Goal: Navigation & Orientation: Find specific page/section

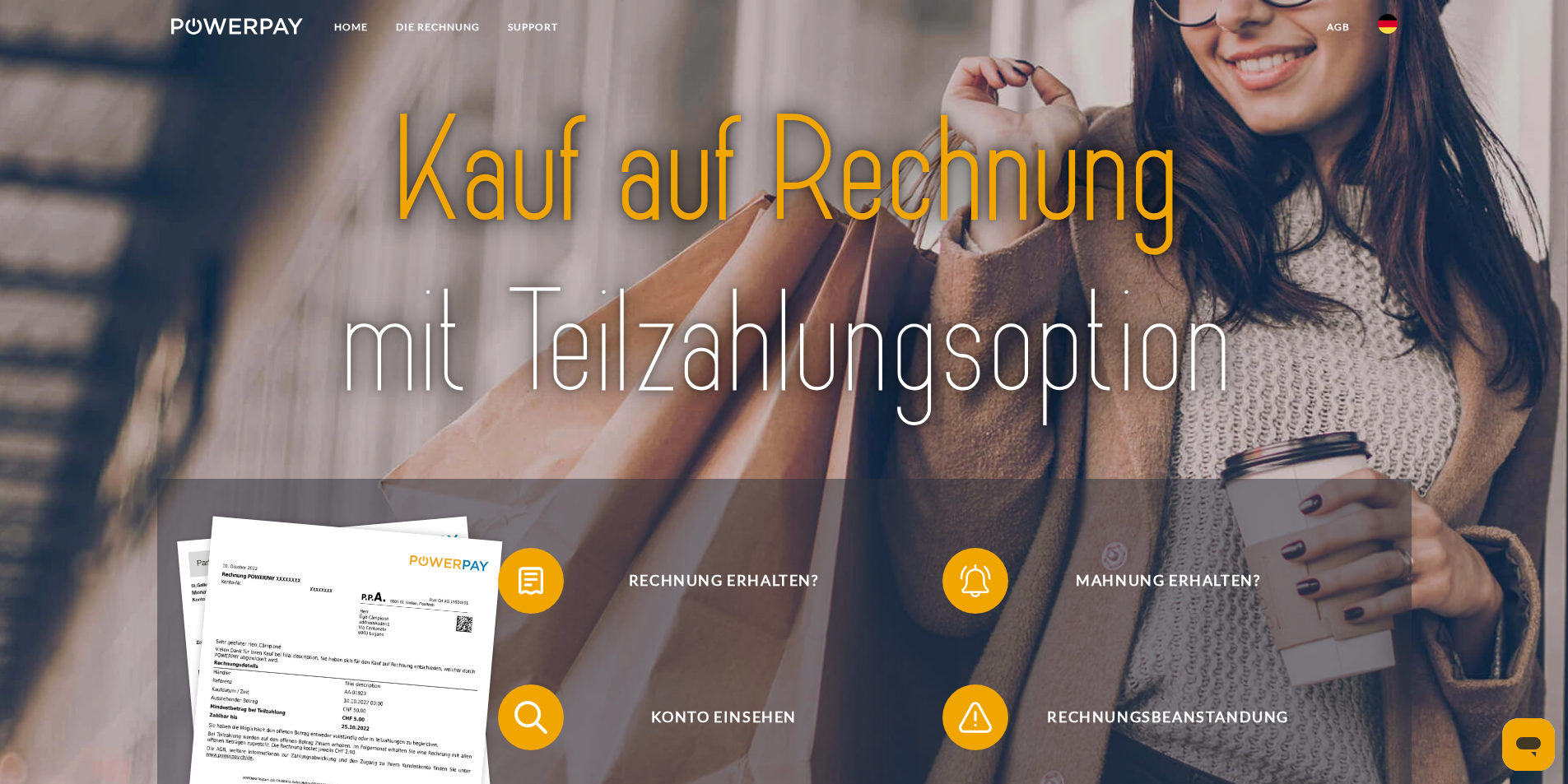
click at [1399, 22] on link at bounding box center [1388, 28] width 48 height 33
click at [1390, 116] on img at bounding box center [1388, 119] width 20 height 20
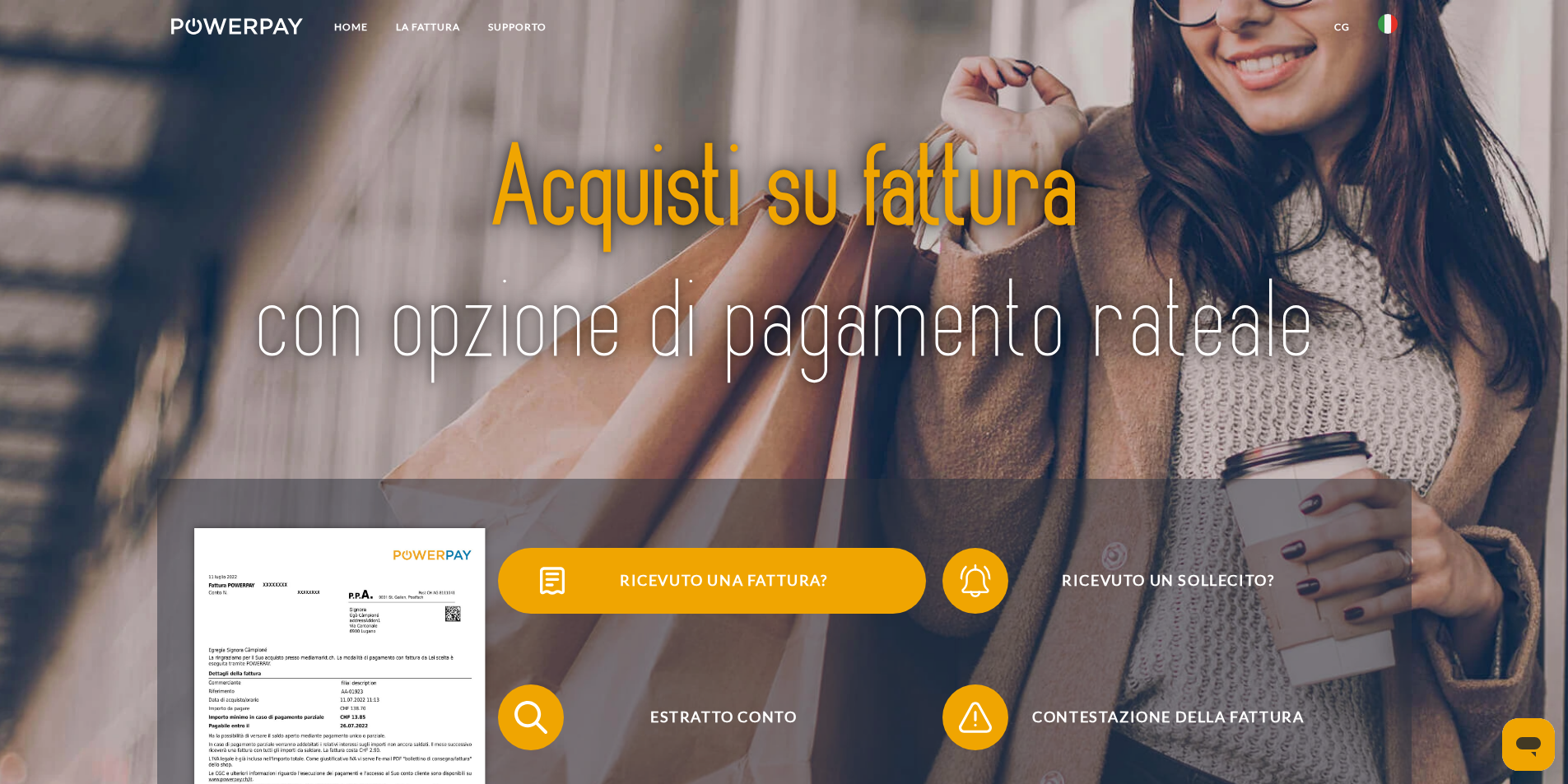
click at [714, 583] on span "Ricevuto una fattura?" at bounding box center [724, 581] width 403 height 65
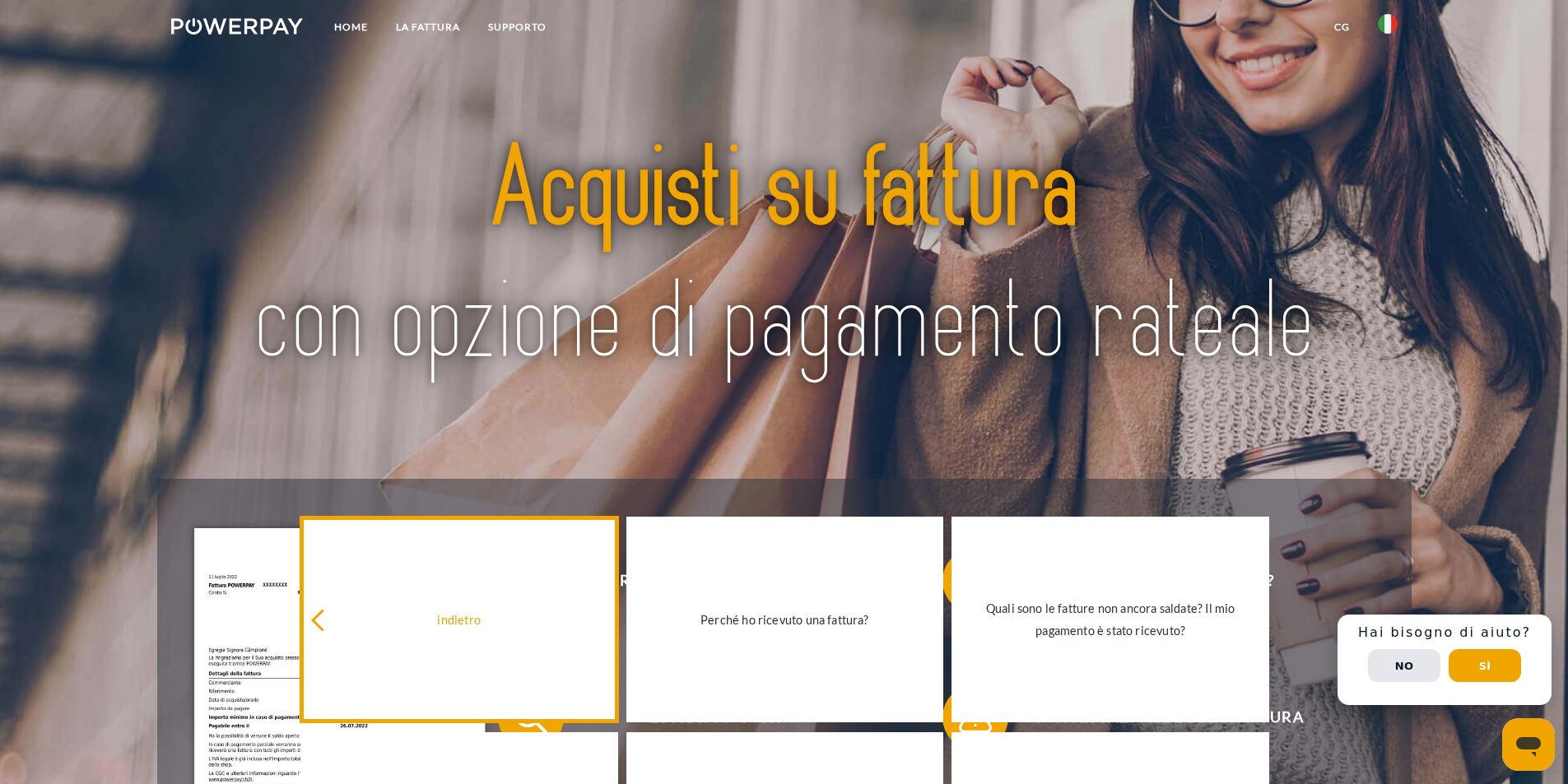
click at [326, 621] on icon at bounding box center [322, 620] width 22 height 22
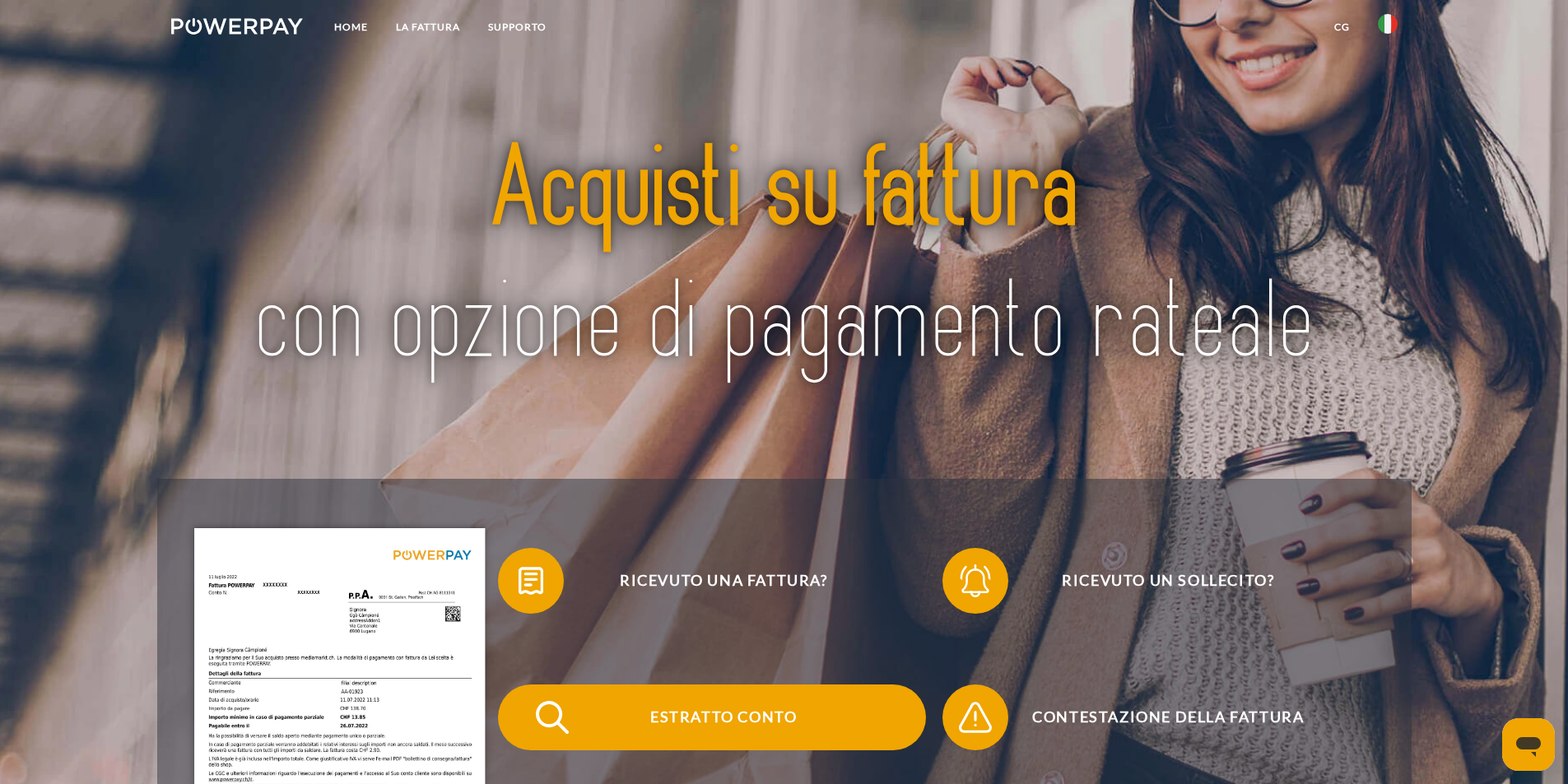
click at [723, 727] on span "Estratto conto" at bounding box center [724, 718] width 403 height 65
click at [752, 714] on span "Estratto conto" at bounding box center [724, 718] width 403 height 65
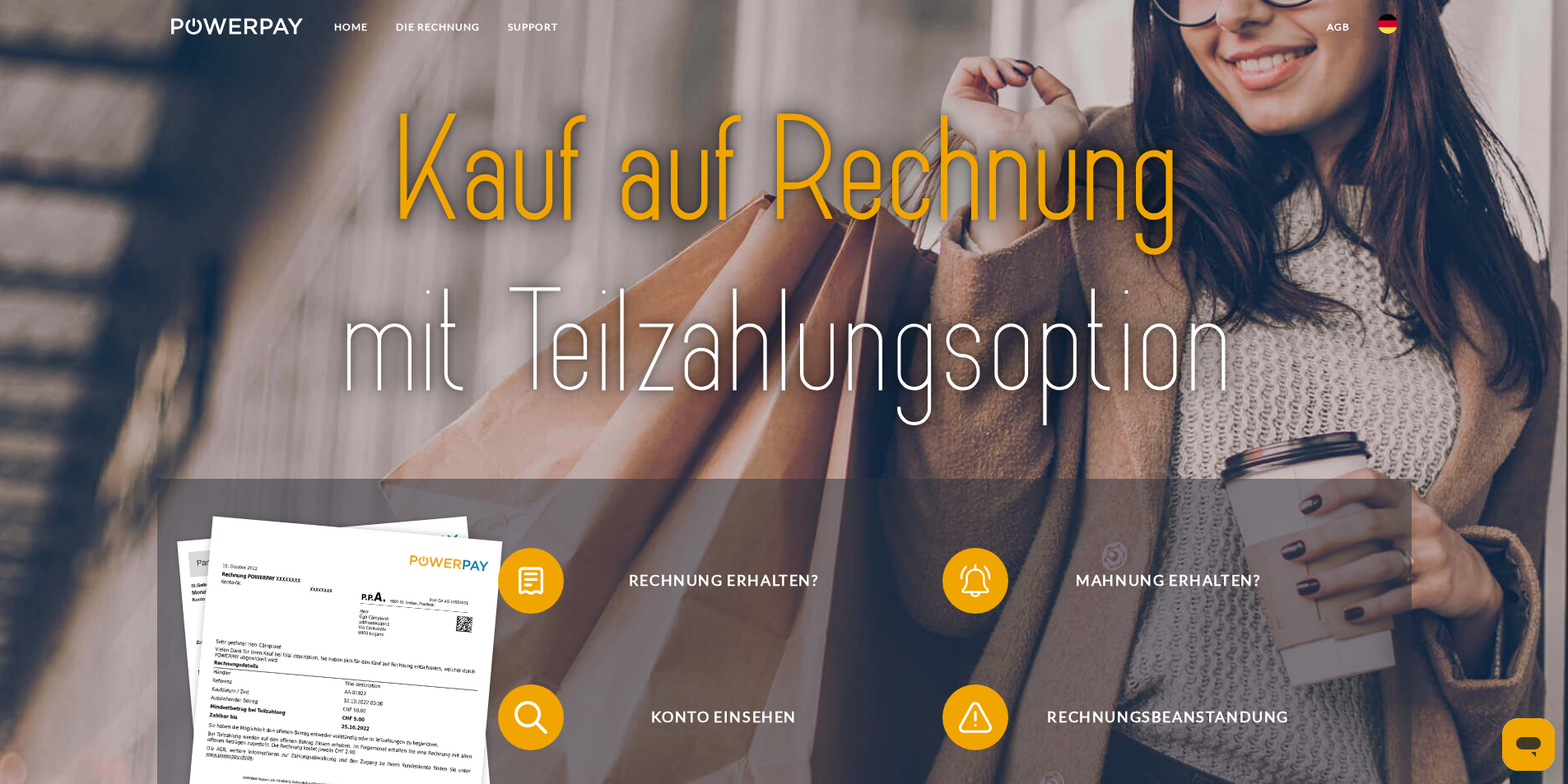
click at [1397, 18] on img at bounding box center [1388, 24] width 20 height 20
click at [1382, 113] on img at bounding box center [1388, 119] width 20 height 20
